Goal: Task Accomplishment & Management: Use online tool/utility

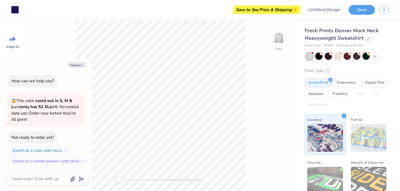
type textarea "x"
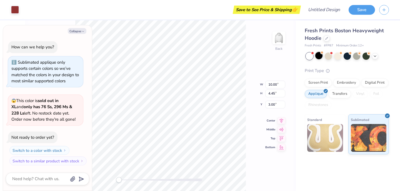
click at [319, 56] on div at bounding box center [318, 55] width 7 height 7
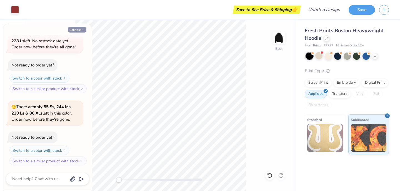
click at [84, 30] on icon "button" at bounding box center [82, 29] width 3 height 3
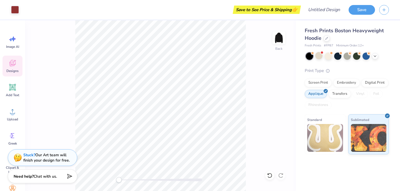
click at [16, 64] on icon at bounding box center [12, 63] width 8 height 8
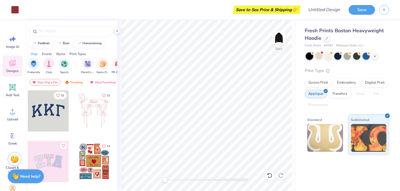
scroll to position [0, 20]
click at [93, 66] on div "Game Day" at bounding box center [98, 66] width 13 height 16
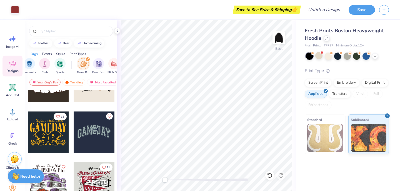
scroll to position [33, 0]
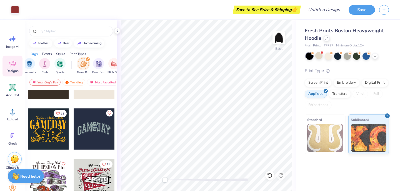
click at [63, 130] on div at bounding box center [48, 128] width 41 height 41
click at [54, 129] on div at bounding box center [48, 128] width 41 height 41
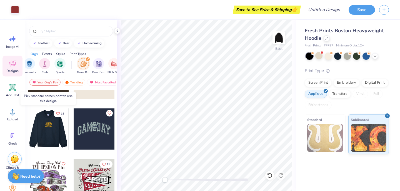
click at [54, 129] on div at bounding box center [48, 128] width 41 height 41
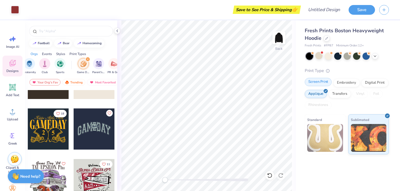
click at [326, 83] on div "Screen Print" at bounding box center [318, 82] width 27 height 8
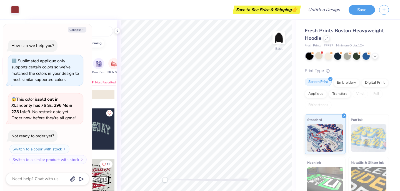
scroll to position [105, 0]
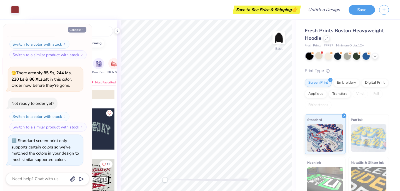
click at [83, 32] on button "Collapse" at bounding box center [77, 30] width 19 height 6
type textarea "x"
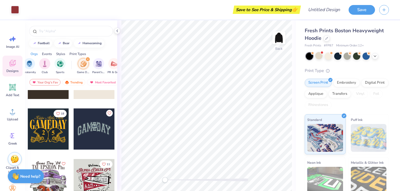
click at [53, 132] on div at bounding box center [48, 128] width 41 height 41
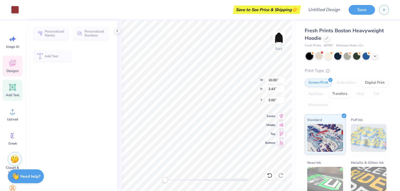
type input "10.00"
type input "3.43"
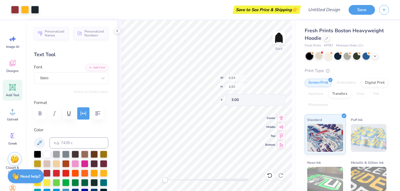
type input "9.34"
type input "1.62"
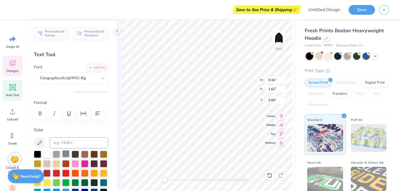
scroll to position [36, 0]
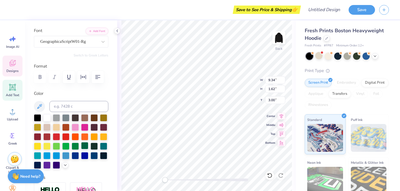
type textarea "Sigma Delta Tau"
click at [84, 146] on div at bounding box center [84, 145] width 7 height 7
type input "11.98"
type input "3.06"
type input "4.33"
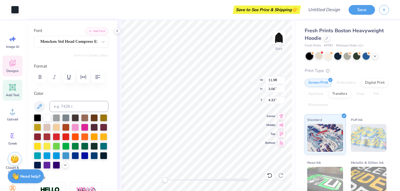
type input "4.23"
type input "4.61"
type input "6.99"
click at [82, 146] on div at bounding box center [84, 145] width 7 height 7
type input "5.83"
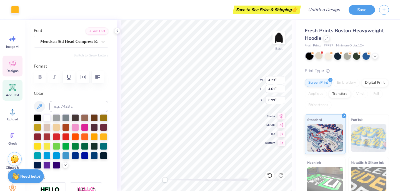
type input "4.82"
type input "6.88"
click at [83, 146] on div at bounding box center [84, 145] width 7 height 7
click at [94, 146] on div at bounding box center [94, 145] width 7 height 7
type input "0.89"
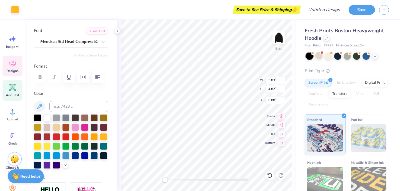
type input "1.40"
type input "7.78"
click at [95, 144] on div at bounding box center [94, 145] width 7 height 7
type input "5.18"
type input "3.56"
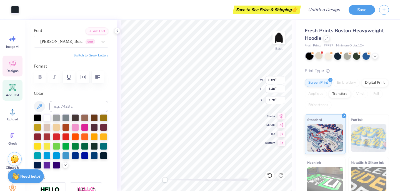
type input "8.03"
click at [98, 147] on div at bounding box center [94, 145] width 7 height 7
type input "4.23"
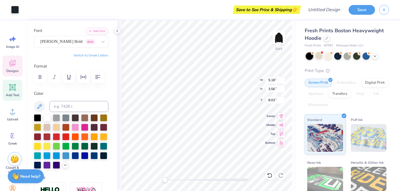
type input "4.61"
type input "6.99"
type input "5.83"
type input "4.82"
type input "6.75"
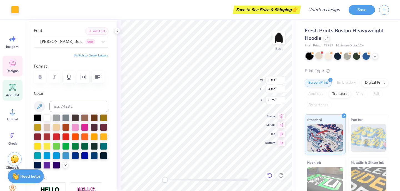
click at [269, 171] on div at bounding box center [269, 175] width 9 height 9
click at [269, 174] on icon at bounding box center [268, 173] width 1 height 1
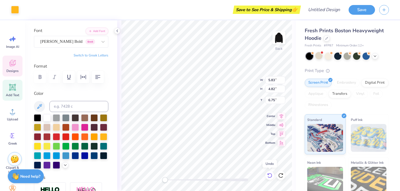
click at [269, 174] on icon at bounding box center [268, 173] width 1 height 1
click at [96, 145] on div at bounding box center [94, 145] width 7 height 7
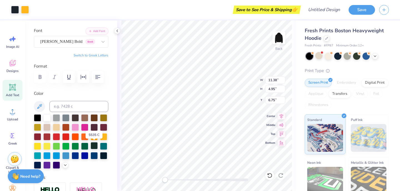
click at [96, 145] on div at bounding box center [94, 145] width 7 height 7
click at [94, 145] on div at bounding box center [94, 145] width 7 height 7
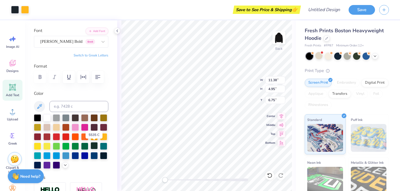
click at [94, 145] on div at bounding box center [94, 145] width 7 height 7
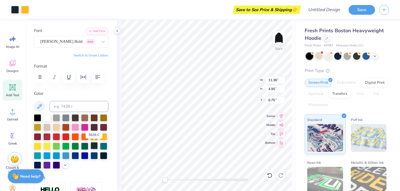
click at [94, 145] on div at bounding box center [94, 145] width 7 height 7
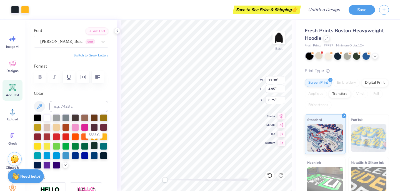
click at [94, 145] on div at bounding box center [94, 145] width 7 height 7
click at [96, 146] on div at bounding box center [94, 145] width 7 height 7
type input "3.00"
type input "12.00"
type input "8.94"
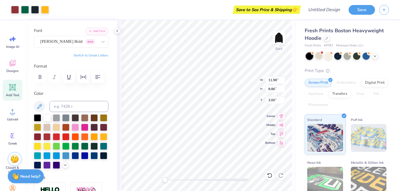
type input "2.97"
click at [10, 70] on span "Designs" at bounding box center [12, 71] width 12 height 4
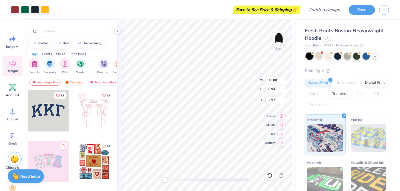
click at [61, 115] on div at bounding box center [48, 110] width 41 height 41
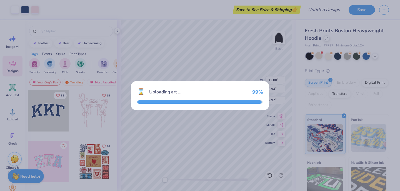
type input "13.16"
type input "5.78"
type input "3.00"
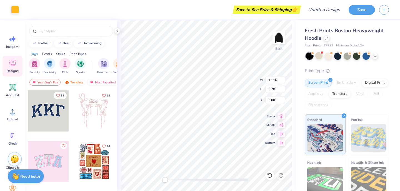
type input "5.85"
type input "4.82"
type input "6.89"
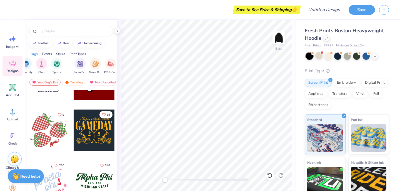
scroll to position [590, 0]
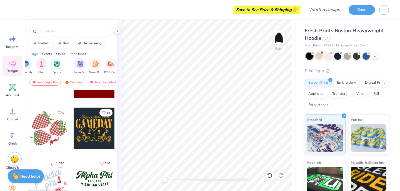
click at [92, 140] on div at bounding box center [94, 128] width 41 height 41
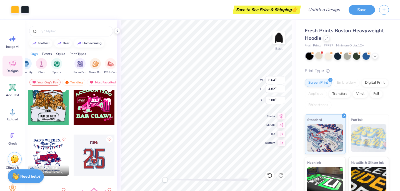
scroll to position [3118, 0]
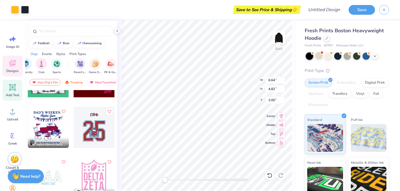
click at [15, 95] on span "Add Text" at bounding box center [12, 95] width 13 height 4
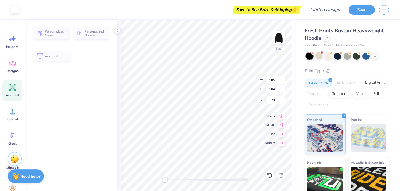
type input "7.05"
type input "2.04"
type input "5.73"
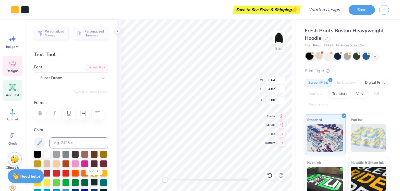
click at [93, 181] on div at bounding box center [94, 181] width 7 height 7
click at [94, 180] on div at bounding box center [94, 181] width 7 height 7
click at [183, 101] on div "Art colors Save to See Price & Shipping 👉 Design Title Save Image AI Designs Ad…" at bounding box center [200, 95] width 400 height 191
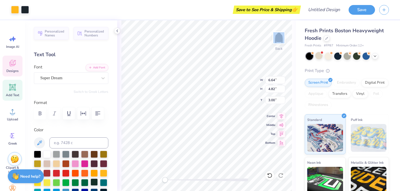
click at [95, 181] on div at bounding box center [94, 181] width 7 height 7
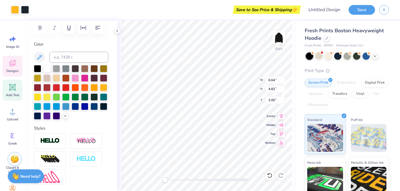
scroll to position [154, 0]
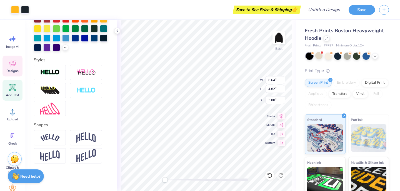
type input "10.29"
type input "1.78"
type textarea "Sigma Delta Tau"
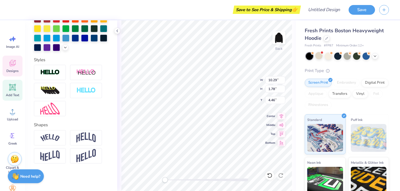
type input "13.18"
type input "3.37"
type input "4.46"
type input "6.41"
type input "5.31"
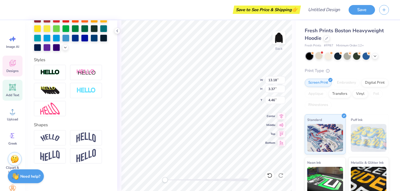
type input "7.27"
click at [18, 9] on div at bounding box center [15, 9] width 8 height 8
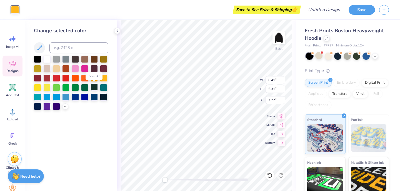
click at [94, 86] on div at bounding box center [94, 86] width 7 height 7
click at [94, 87] on div at bounding box center [94, 86] width 7 height 7
click at [85, 88] on div at bounding box center [84, 86] width 7 height 7
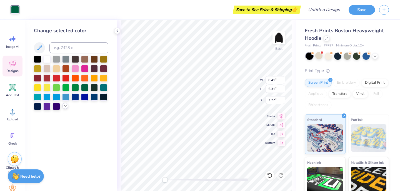
click at [65, 107] on icon at bounding box center [65, 106] width 4 height 4
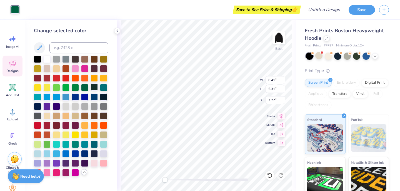
click at [93, 86] on div at bounding box center [94, 86] width 7 height 7
type input "4.66"
type input "5.08"
type input "7.39"
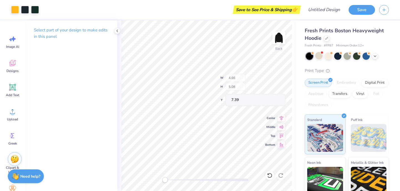
type input "6.41"
type input "5.31"
type input "7.27"
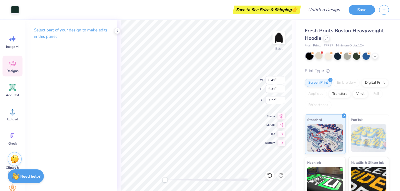
type input "6.41"
type input "5.31"
type input "7.27"
click at [48, 32] on p "Select part of your design to make edits in this panel" at bounding box center [71, 33] width 74 height 13
type input "0.92"
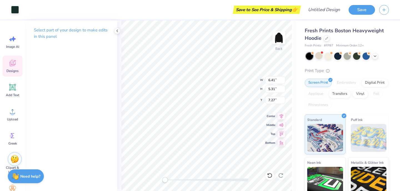
type input "1.53"
type input "8.39"
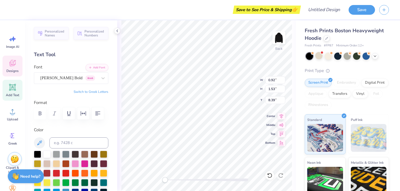
type input "4.66"
type input "5.08"
type input "7.39"
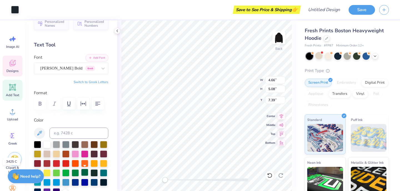
click at [86, 171] on div at bounding box center [84, 172] width 7 height 7
click at [87, 172] on div at bounding box center [84, 172] width 7 height 7
click at [77, 173] on div at bounding box center [75, 172] width 7 height 7
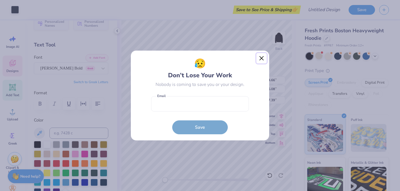
click at [260, 58] on button "Close" at bounding box center [261, 58] width 11 height 11
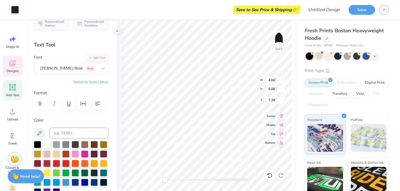
type input "6.41"
type input "5.31"
type input "7.27"
type input "4.66"
type input "5.08"
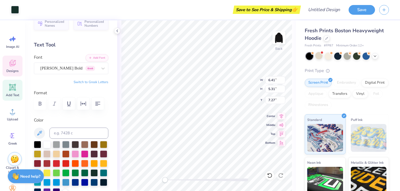
type input "7.39"
click at [85, 171] on div at bounding box center [84, 172] width 7 height 7
type input "6.41"
type input "5.31"
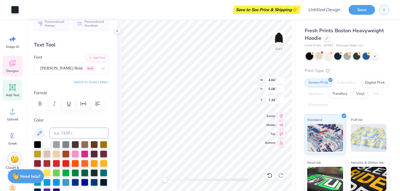
type input "7.27"
click at [270, 174] on icon at bounding box center [270, 176] width 6 height 6
type input "4.66"
type input "5.08"
type input "7.39"
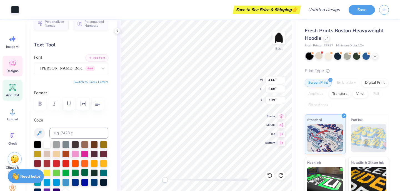
click at [87, 172] on div at bounding box center [84, 172] width 7 height 7
click at [73, 174] on div at bounding box center [75, 172] width 7 height 7
type input "6.41"
type input "5.31"
type input "7.27"
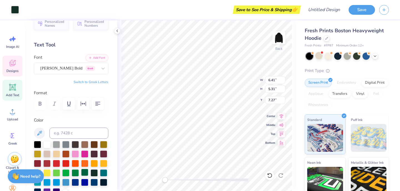
click at [86, 172] on div at bounding box center [84, 172] width 7 height 7
click at [270, 175] on icon at bounding box center [270, 176] width 6 height 6
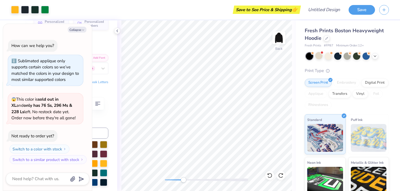
scroll to position [139, 0]
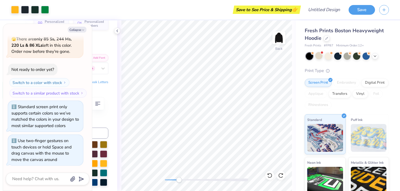
drag, startPoint x: 166, startPoint y: 178, endPoint x: 179, endPoint y: 178, distance: 13.1
click at [179, 178] on div "Accessibility label" at bounding box center [179, 180] width 6 height 6
type textarea "x"
type input "4.66"
type input "5.08"
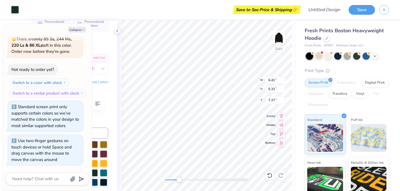
type input "7.39"
click at [78, 28] on button "Collapse" at bounding box center [77, 30] width 19 height 6
type textarea "x"
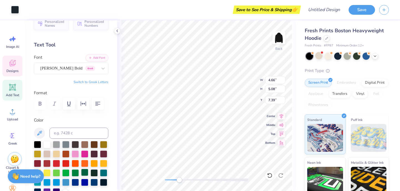
click at [84, 169] on div at bounding box center [84, 172] width 7 height 7
click at [76, 173] on div at bounding box center [75, 172] width 7 height 7
type input "0.92"
type input "1.53"
type input "8.39"
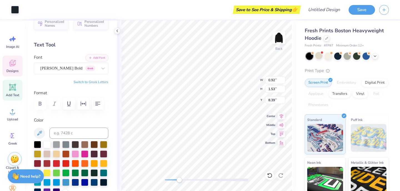
type input "4.66"
type input "5.08"
type input "7.39"
click at [15, 8] on div at bounding box center [15, 9] width 8 height 8
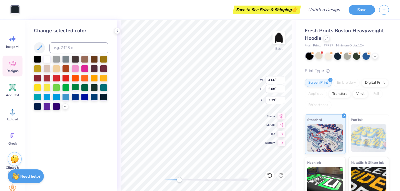
click at [76, 86] on div at bounding box center [75, 86] width 7 height 7
click at [19, 11] on div at bounding box center [15, 10] width 8 height 8
click at [116, 30] on icon at bounding box center [117, 31] width 4 height 4
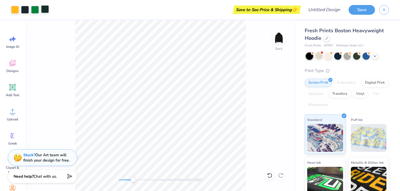
click at [46, 9] on div at bounding box center [45, 9] width 8 height 8
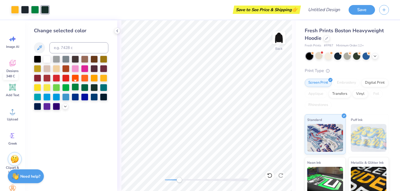
click at [76, 88] on div at bounding box center [75, 86] width 7 height 7
click at [28, 11] on div at bounding box center [25, 9] width 8 height 8
click at [76, 88] on div at bounding box center [75, 86] width 7 height 7
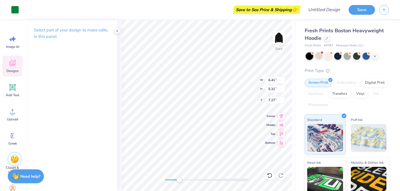
type input "4.66"
type input "5.08"
type input "7.39"
type input "6.41"
type input "5.31"
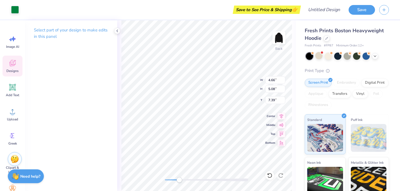
type input "7.27"
type input "4.66"
type input "5.08"
type input "7.39"
type input "6.41"
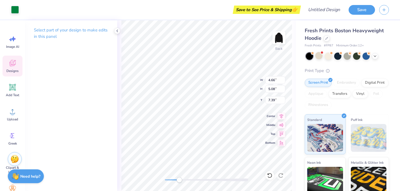
type input "5.31"
type input "7.27"
type input "4.66"
type input "5.08"
type input "7.39"
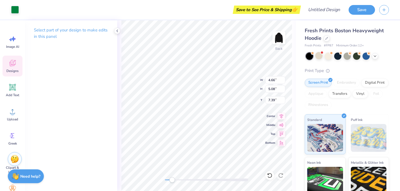
click at [172, 176] on div "Back W 4.66 4.66 " H 5.08 5.08 " Y 7.39 7.39 " Center Middle Top Bottom" at bounding box center [206, 105] width 179 height 171
